Goal: Information Seeking & Learning: Learn about a topic

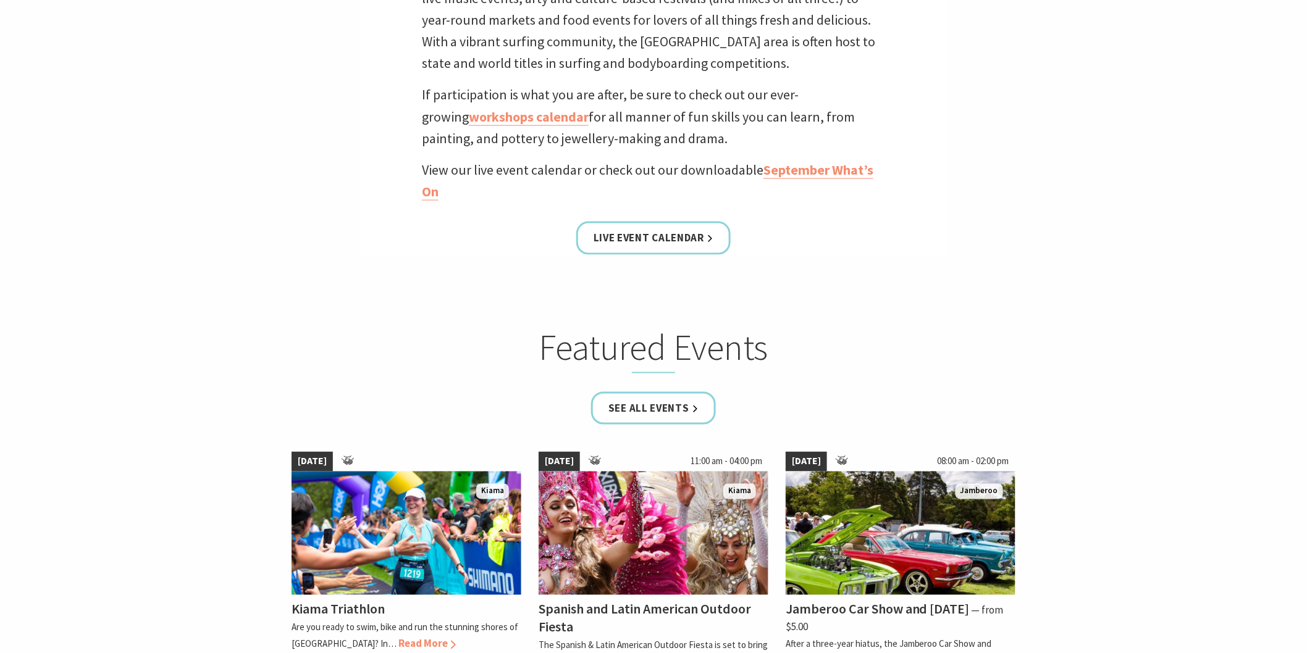
scroll to position [548, 0]
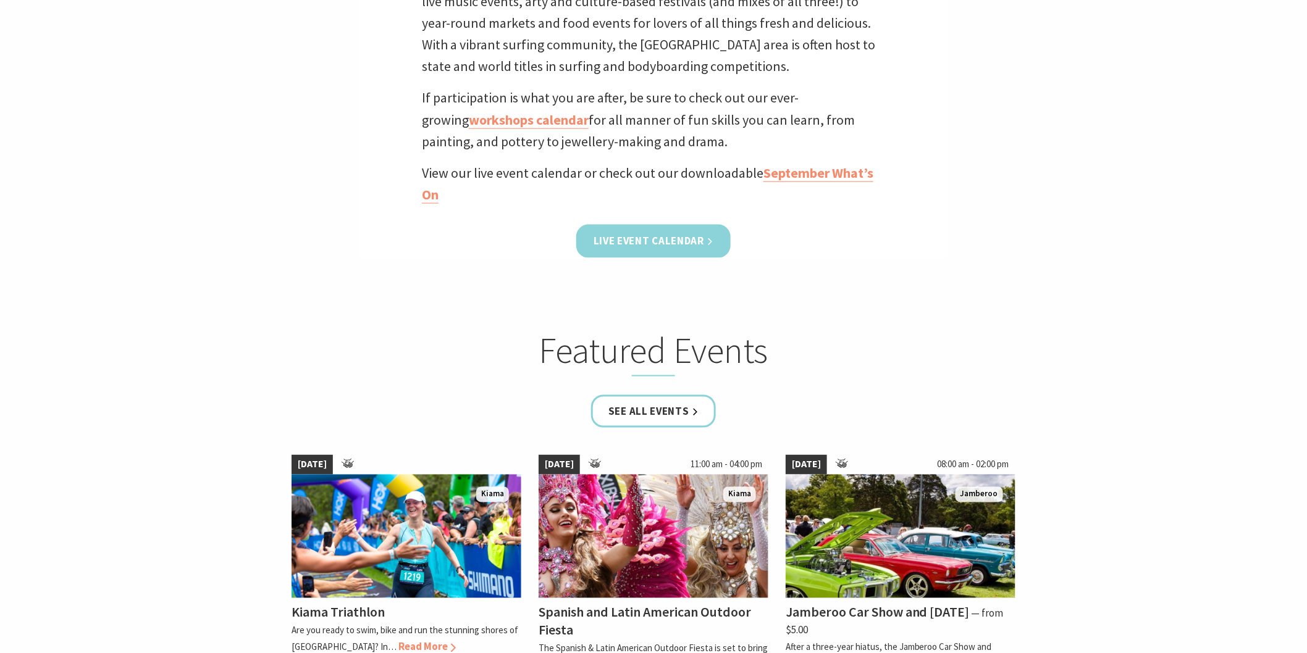
click at [675, 241] on link "Live Event Calendar" at bounding box center [653, 241] width 154 height 33
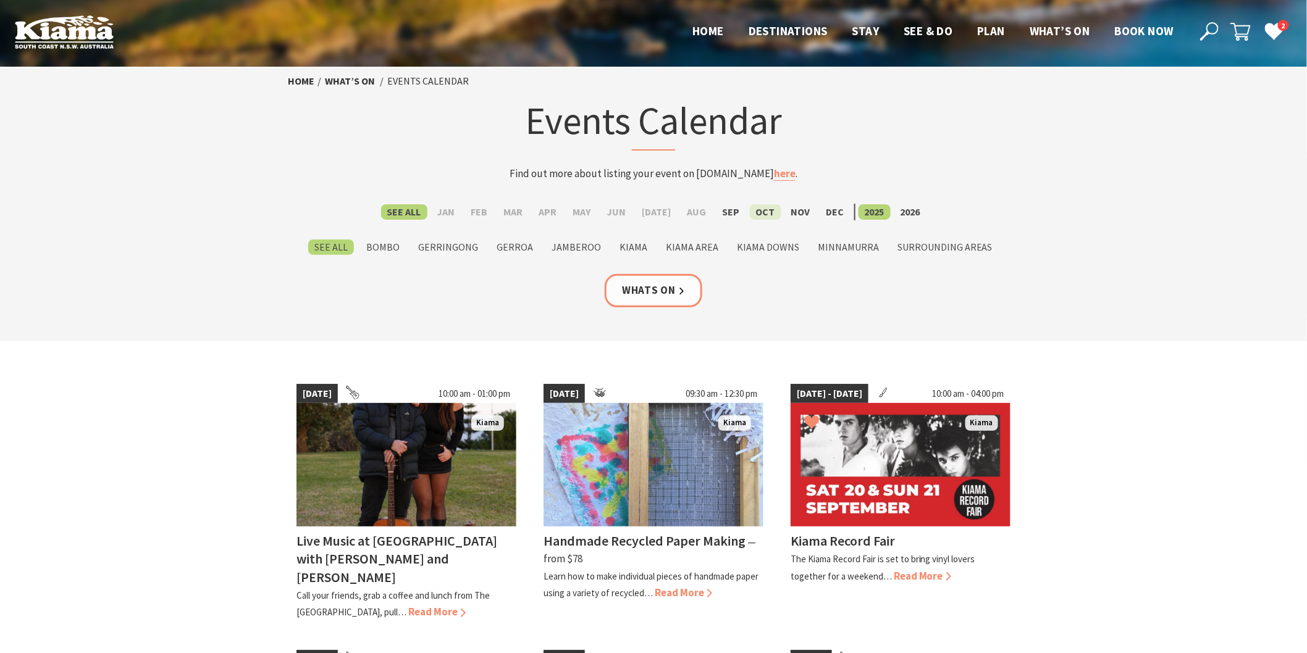
click at [751, 214] on label "Oct" at bounding box center [765, 211] width 31 height 15
click at [0, 0] on input "Oct" at bounding box center [0, 0] width 0 height 0
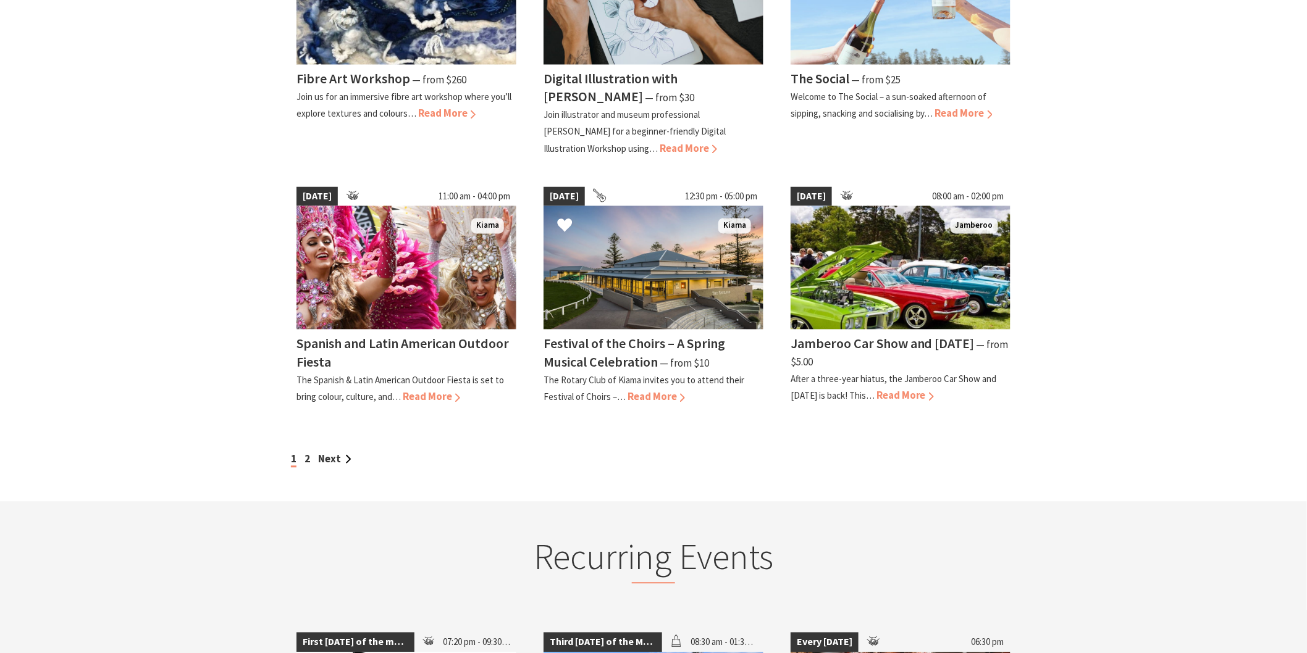
scroll to position [960, 0]
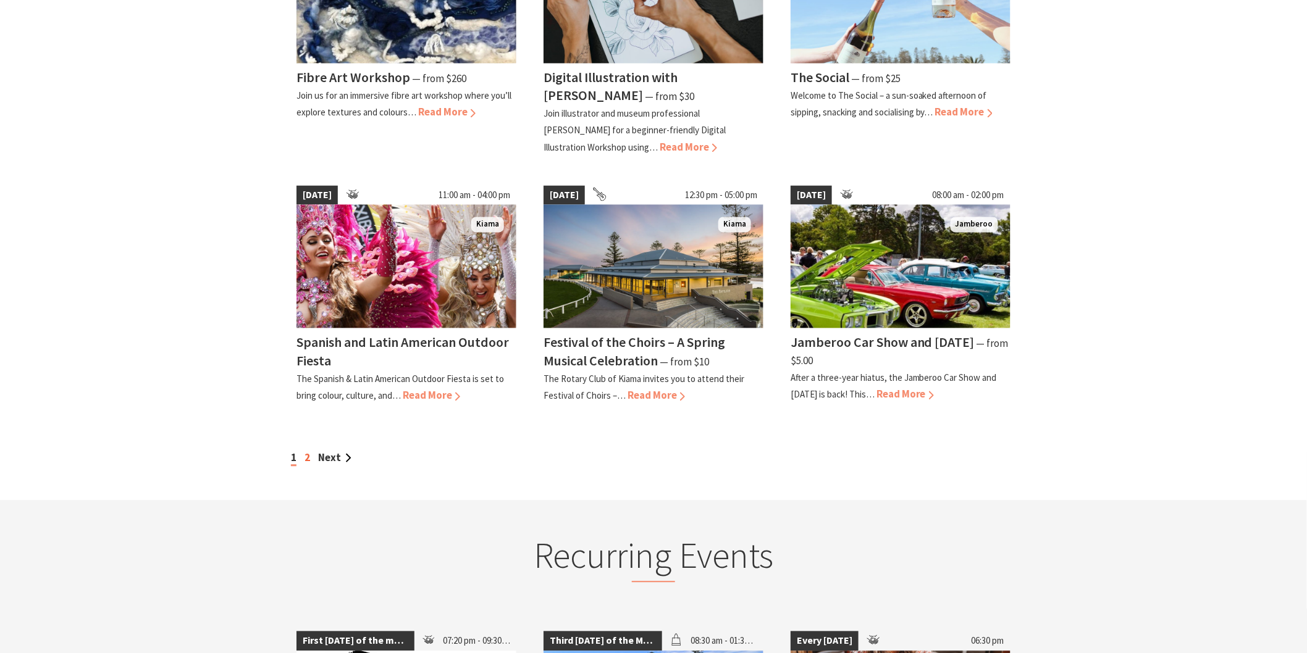
click at [306, 451] on link "2" at bounding box center [307, 458] width 6 height 14
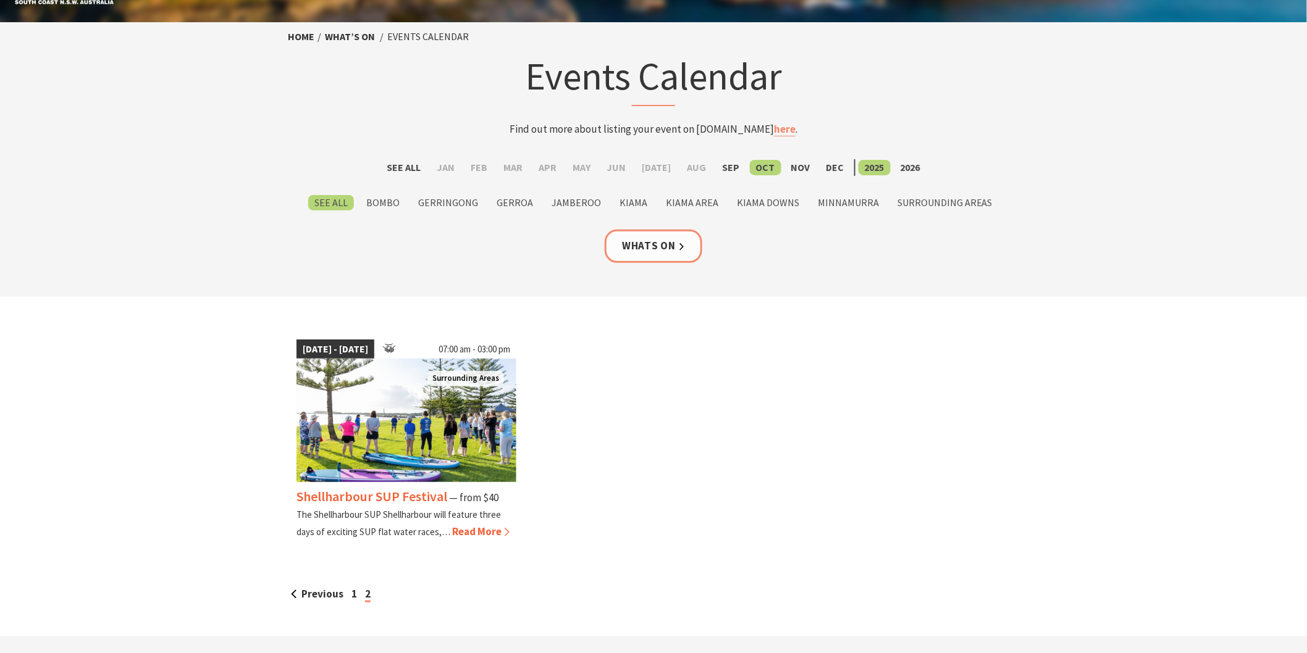
scroll to position [69, 0]
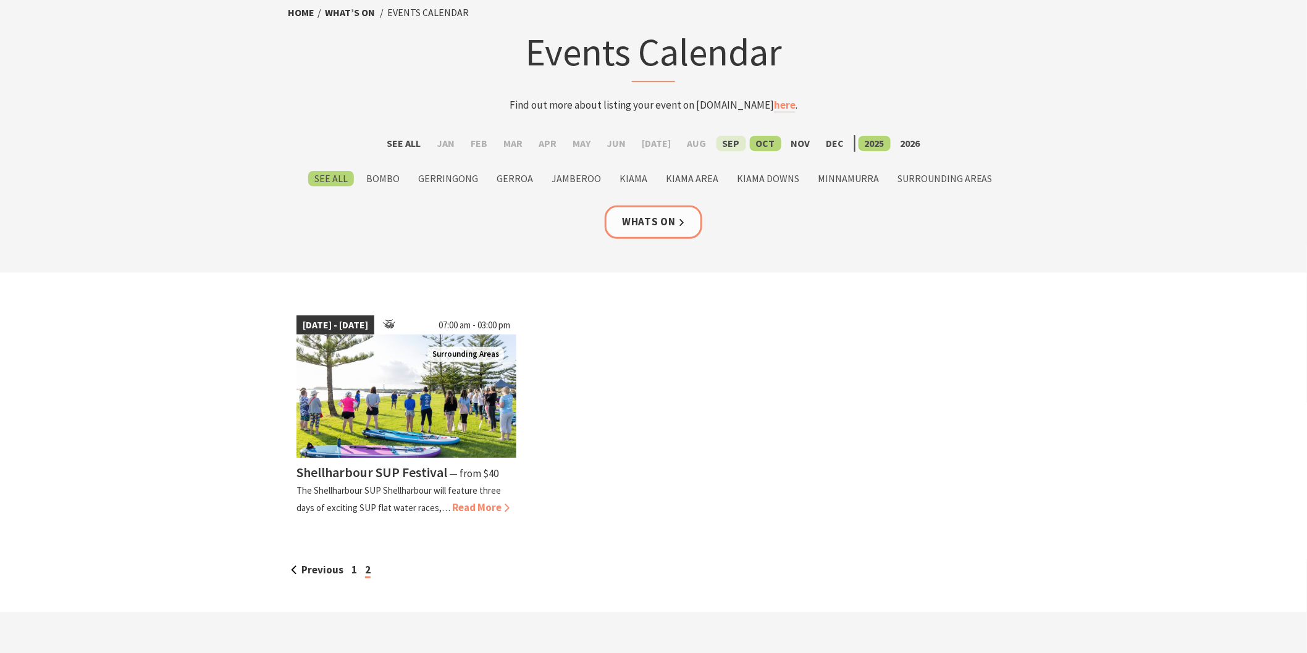
click at [727, 141] on label "Sep" at bounding box center [731, 143] width 30 height 15
click at [0, 0] on input "Sep" at bounding box center [0, 0] width 0 height 0
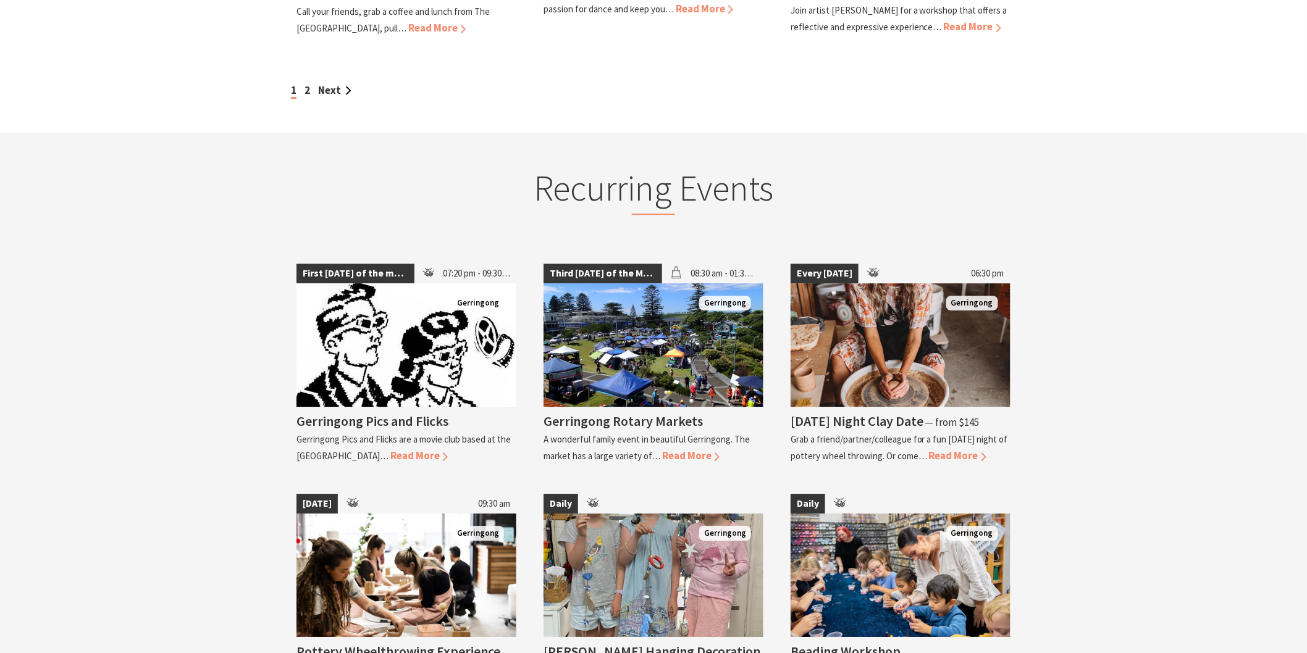
scroll to position [1304, 0]
